Goal: Task Accomplishment & Management: Manage account settings

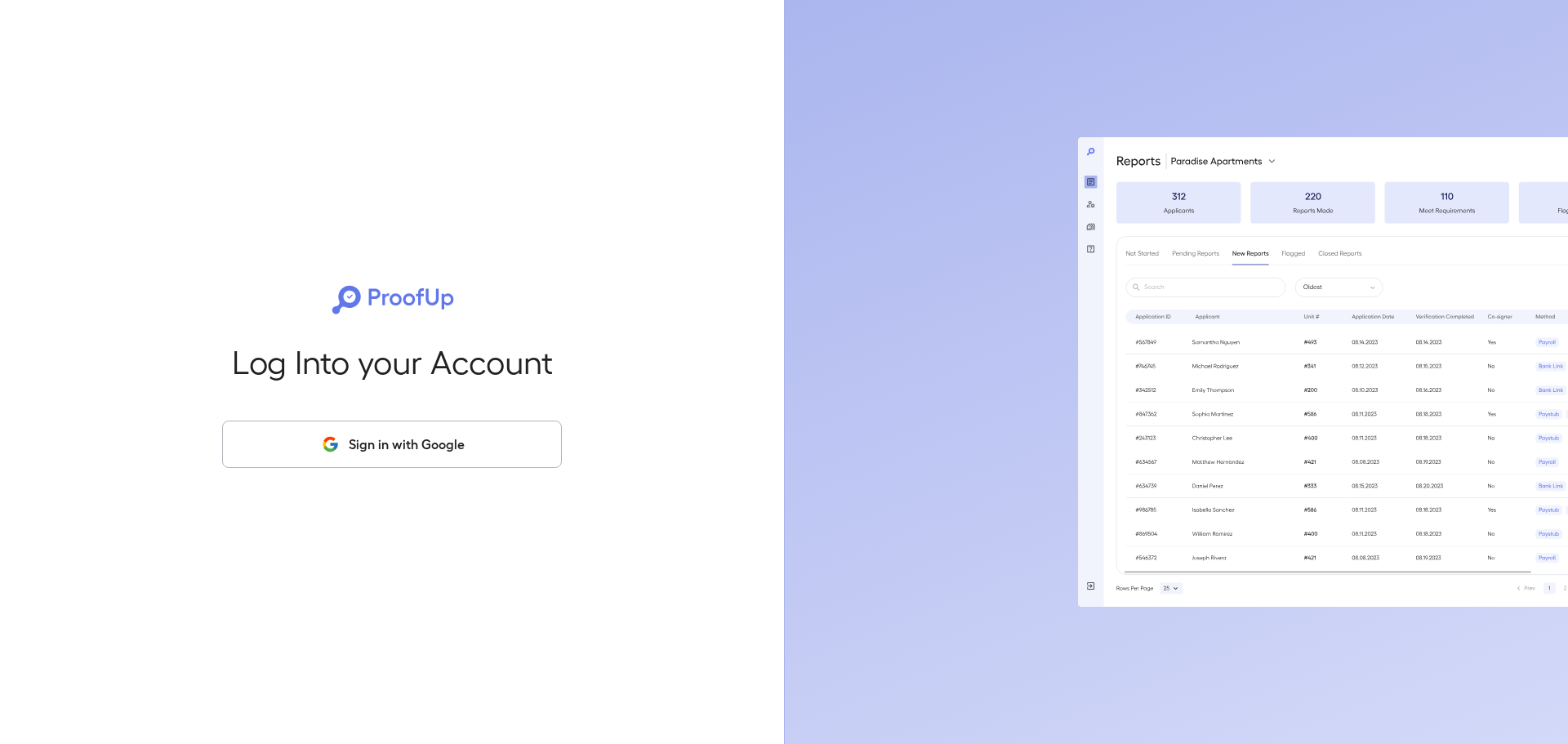
click at [483, 450] on button "Sign in with Google" at bounding box center [392, 445] width 340 height 48
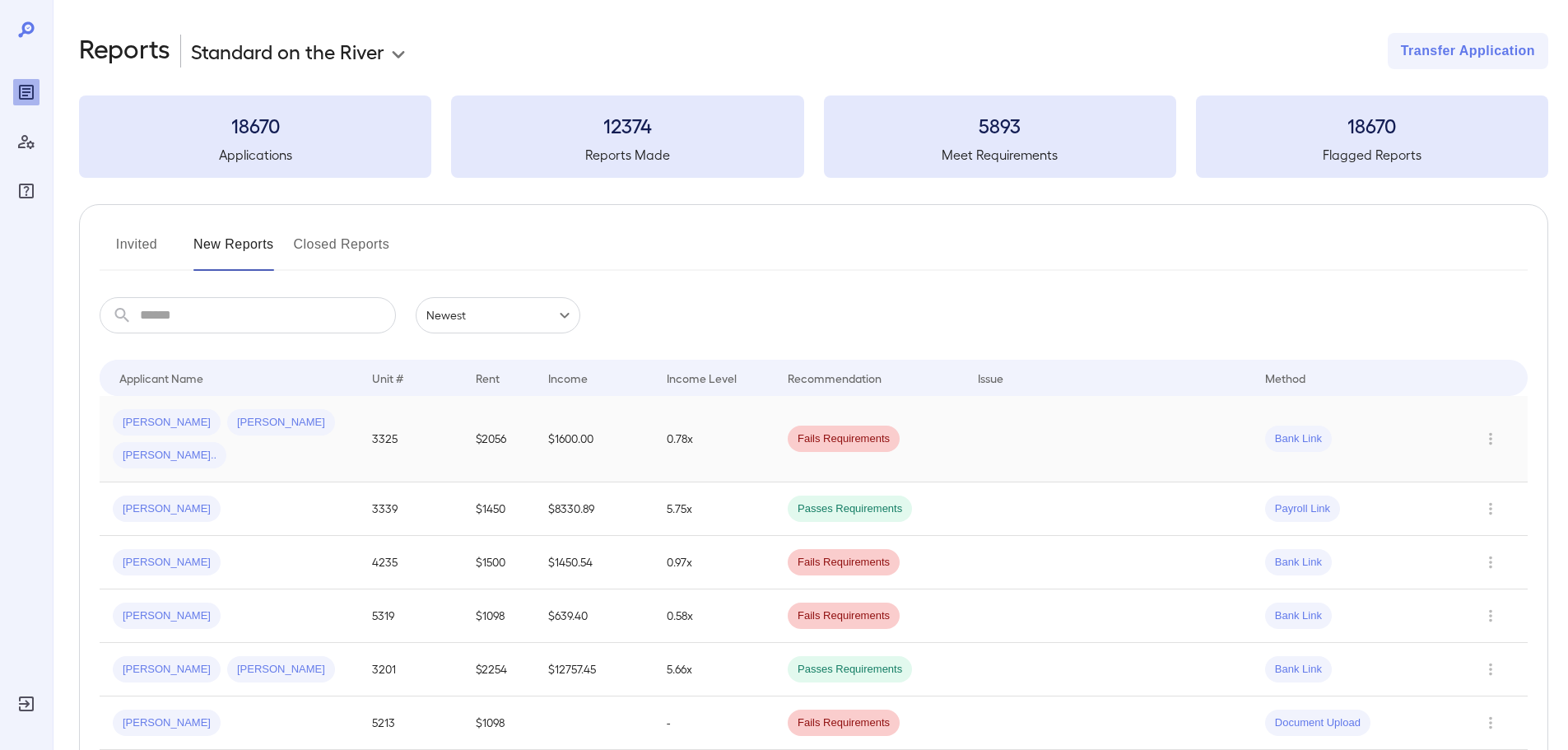
click at [130, 419] on span "[PERSON_NAME]" at bounding box center [166, 423] width 108 height 16
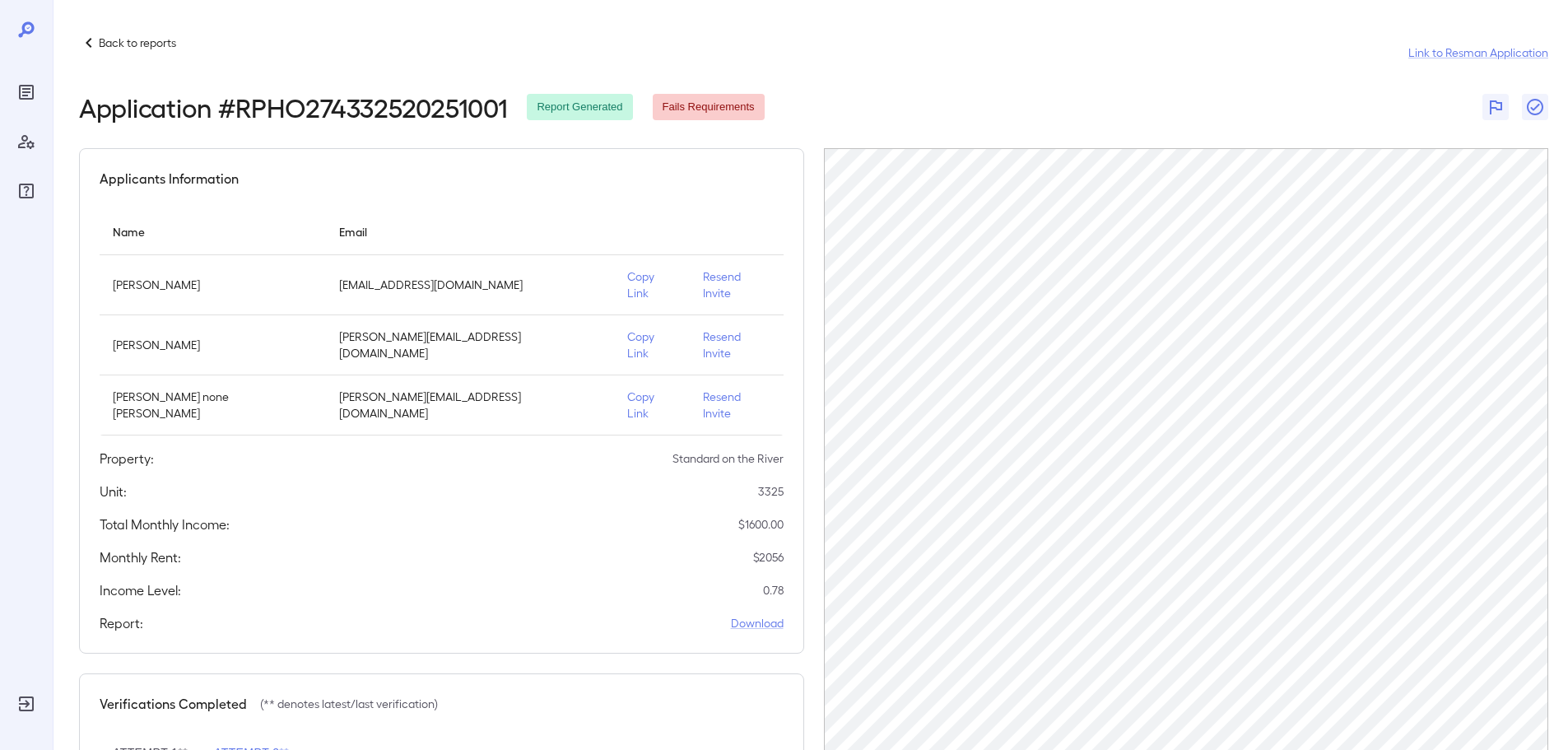
click at [703, 278] on p "Resend Invite" at bounding box center [736, 285] width 67 height 33
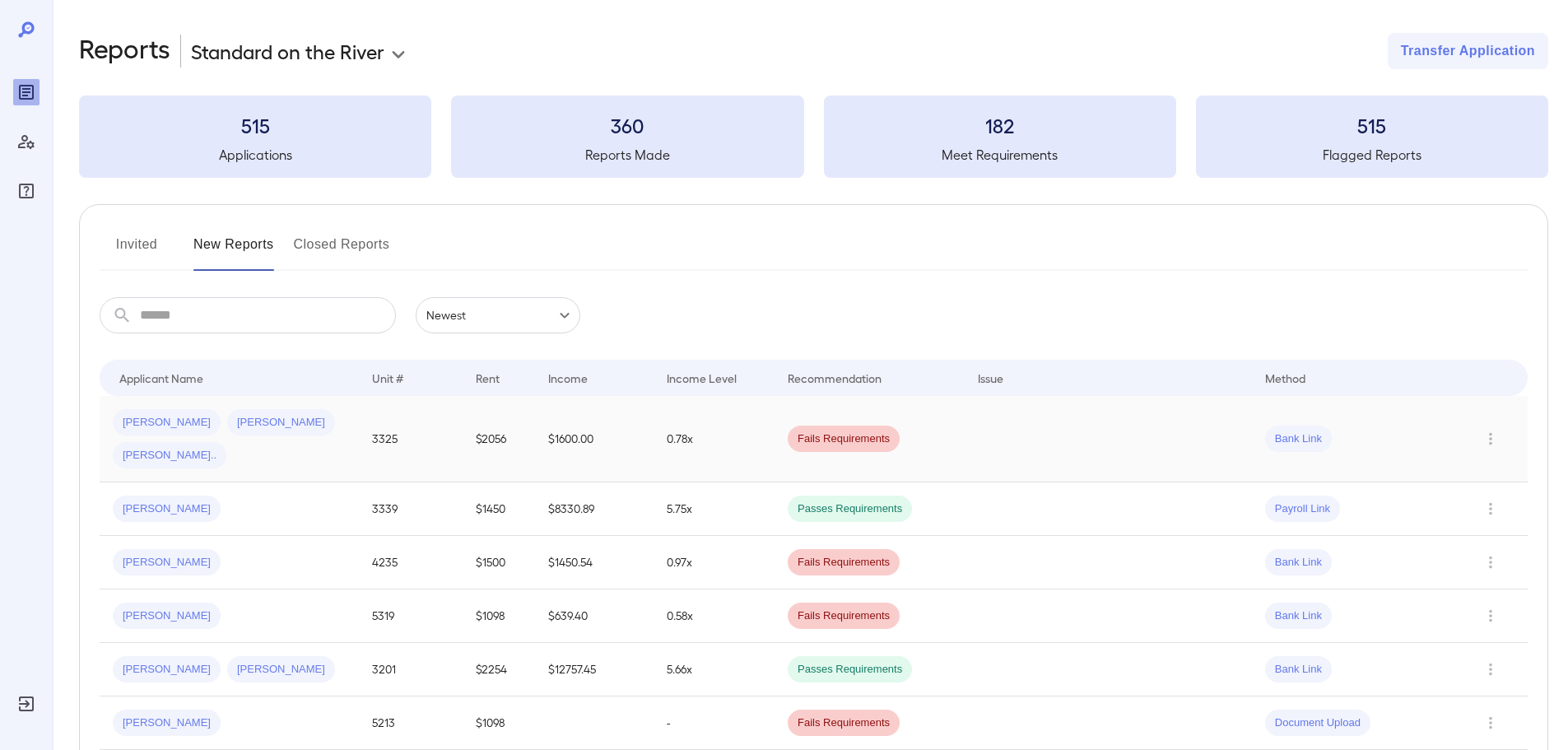
click at [227, 422] on span "[PERSON_NAME]" at bounding box center [280, 423] width 108 height 16
